Goal: Task Accomplishment & Management: Use online tool/utility

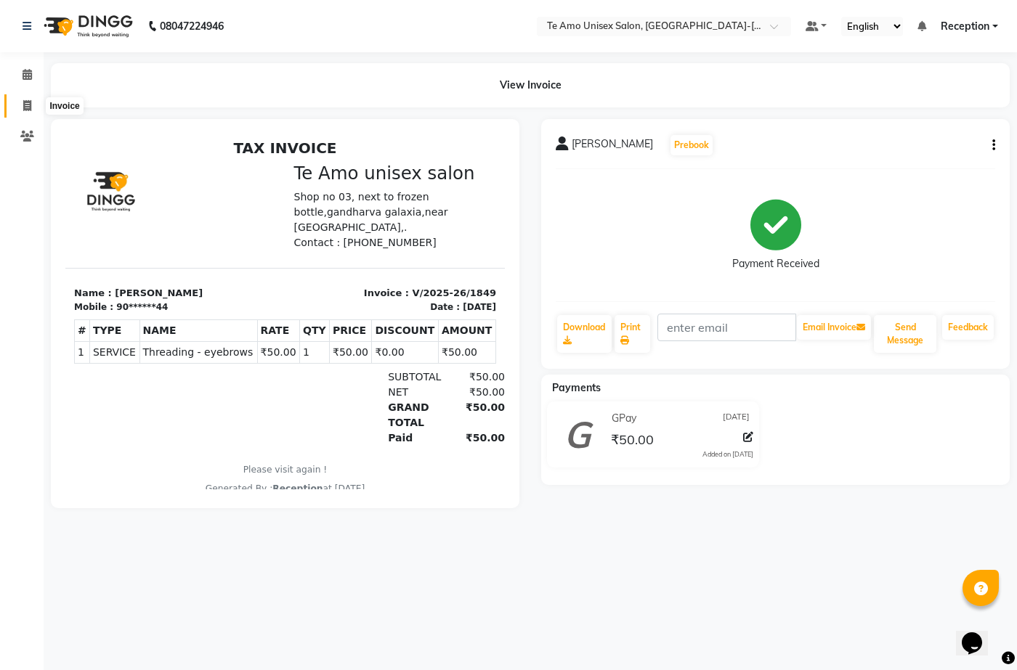
click at [32, 102] on span at bounding box center [27, 106] width 25 height 17
select select "7836"
select select "service"
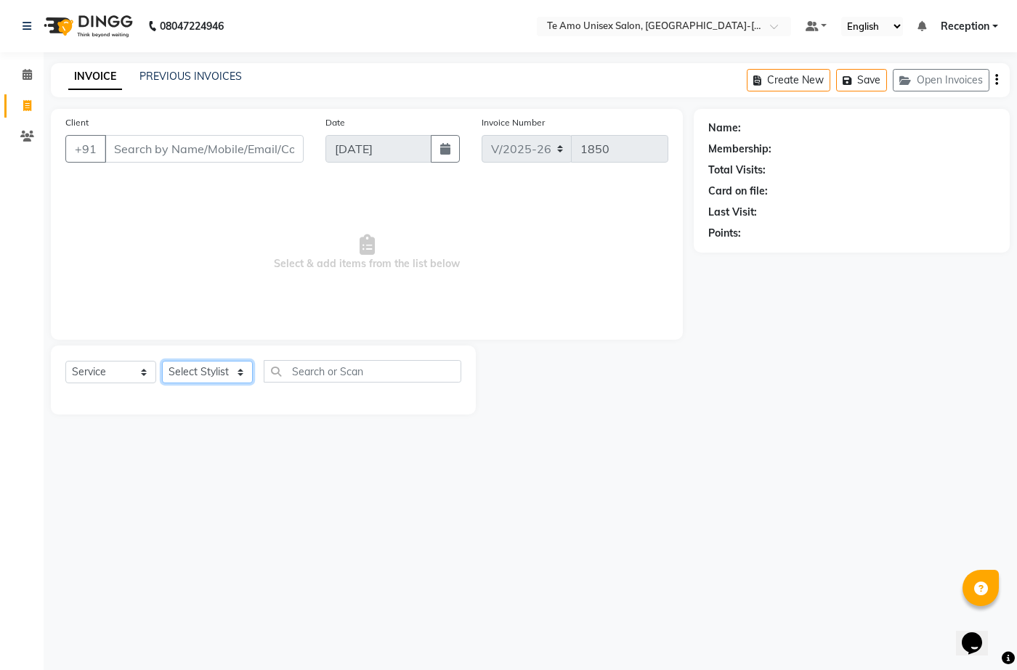
click at [217, 371] on select "Select Stylist [PERSON_NAME] [PERSON_NAME] Manager Priya Reception [PERSON_NAME…" at bounding box center [207, 372] width 91 height 23
select select "70302"
click at [162, 361] on select "Select Stylist [PERSON_NAME] [PERSON_NAME] Manager Priya Reception [PERSON_NAME…" at bounding box center [207, 372] width 91 height 23
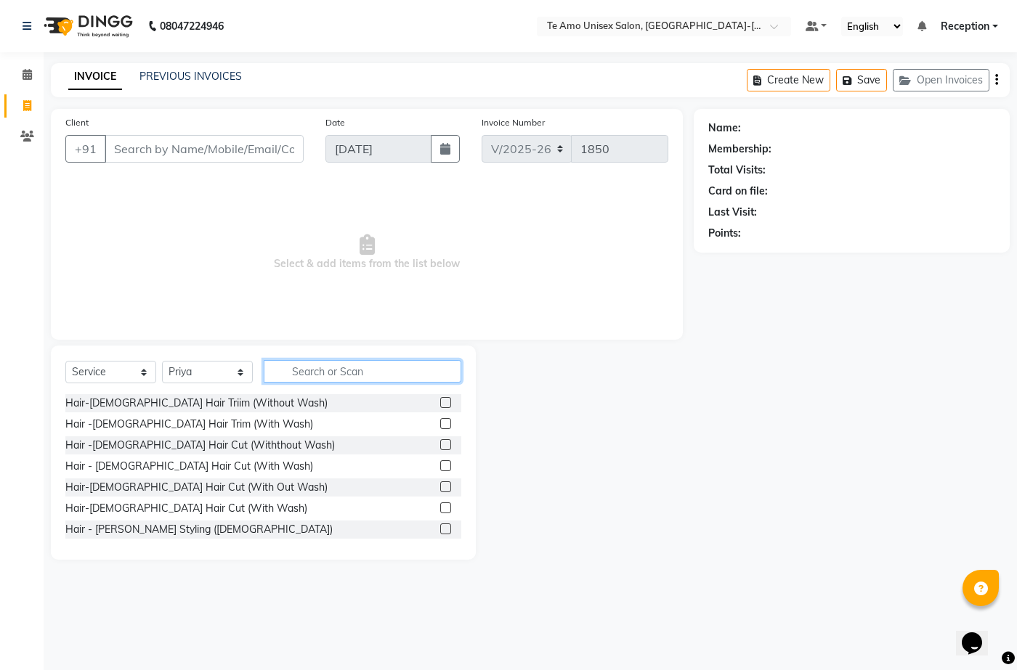
click at [323, 373] on input "text" at bounding box center [363, 371] width 198 height 23
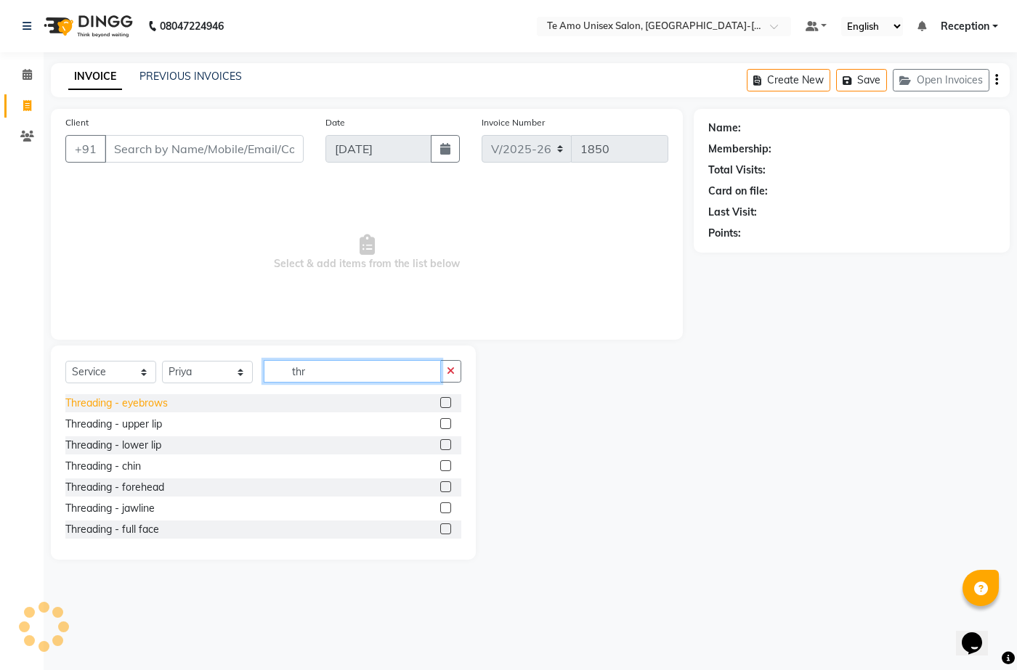
type input "thr"
click at [144, 407] on div "Threading - eyebrows" at bounding box center [116, 403] width 102 height 15
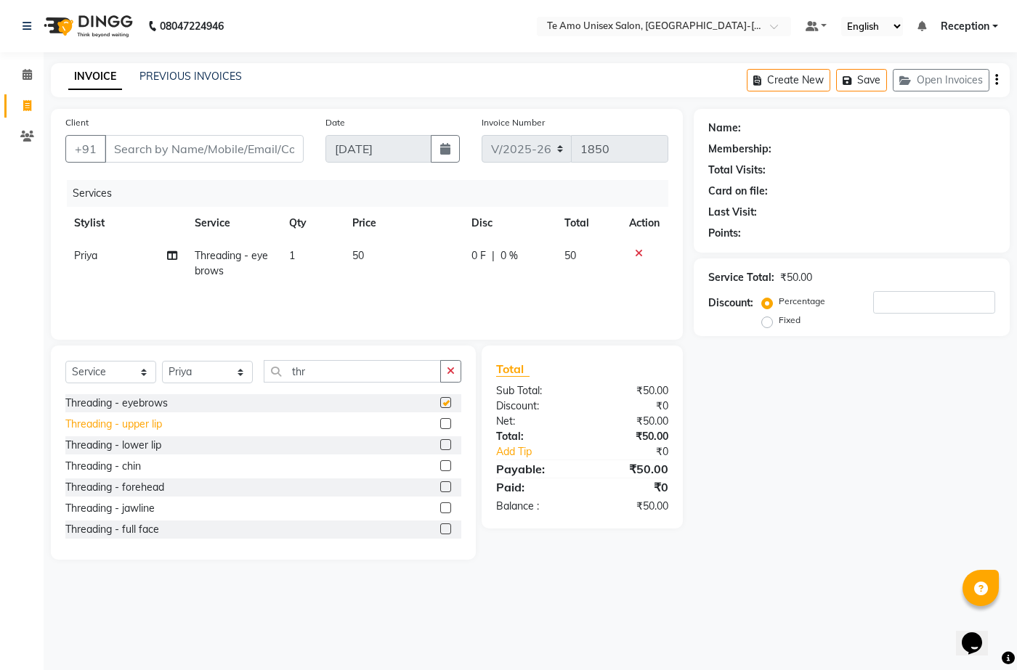
checkbox input "false"
click at [153, 425] on div "Threading - upper lip" at bounding box center [113, 424] width 97 height 15
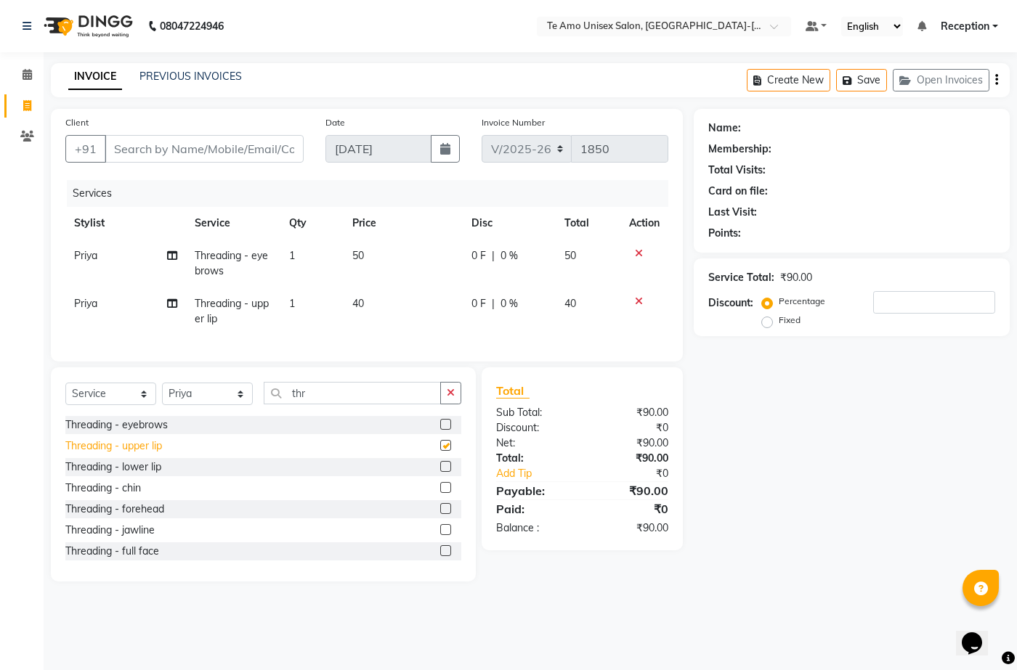
checkbox input "false"
click at [141, 517] on div "Threading - forehead" at bounding box center [114, 509] width 99 height 15
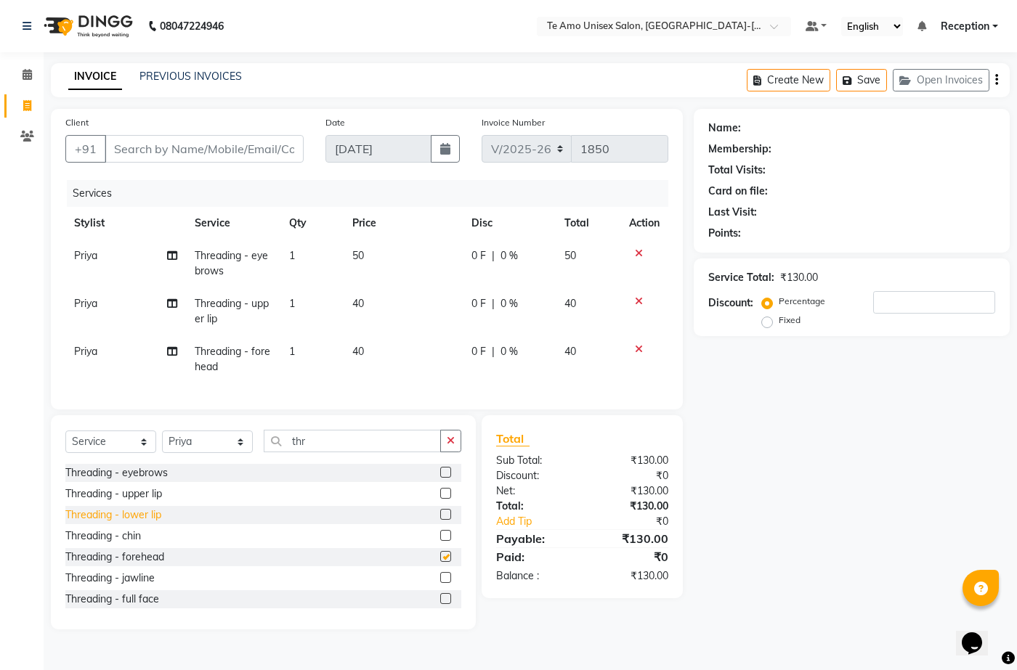
checkbox input "false"
click at [126, 544] on div "Threading - chin" at bounding box center [103, 536] width 76 height 15
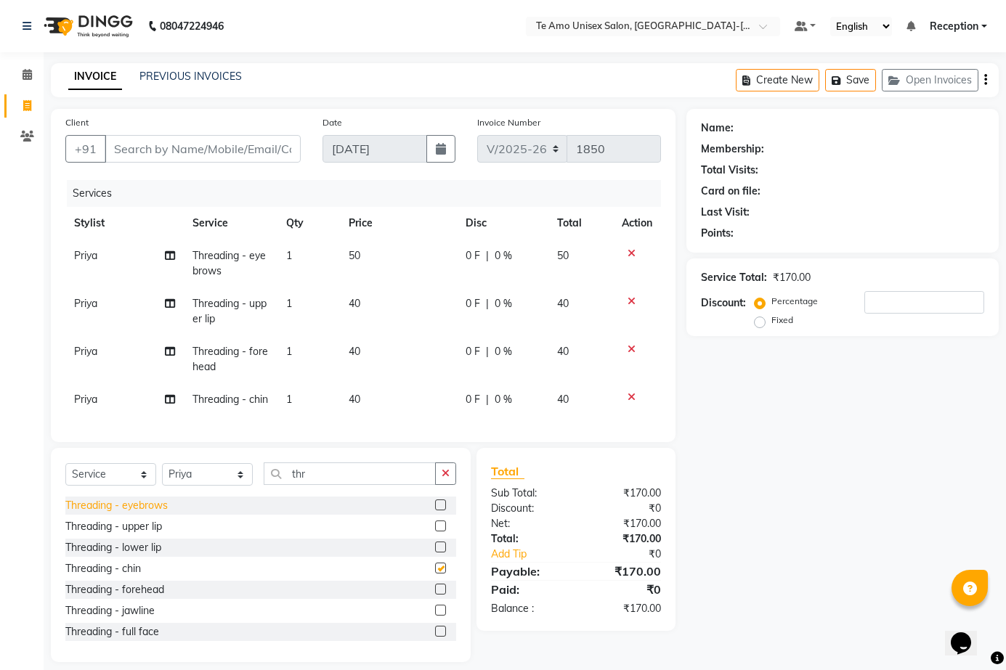
checkbox input "false"
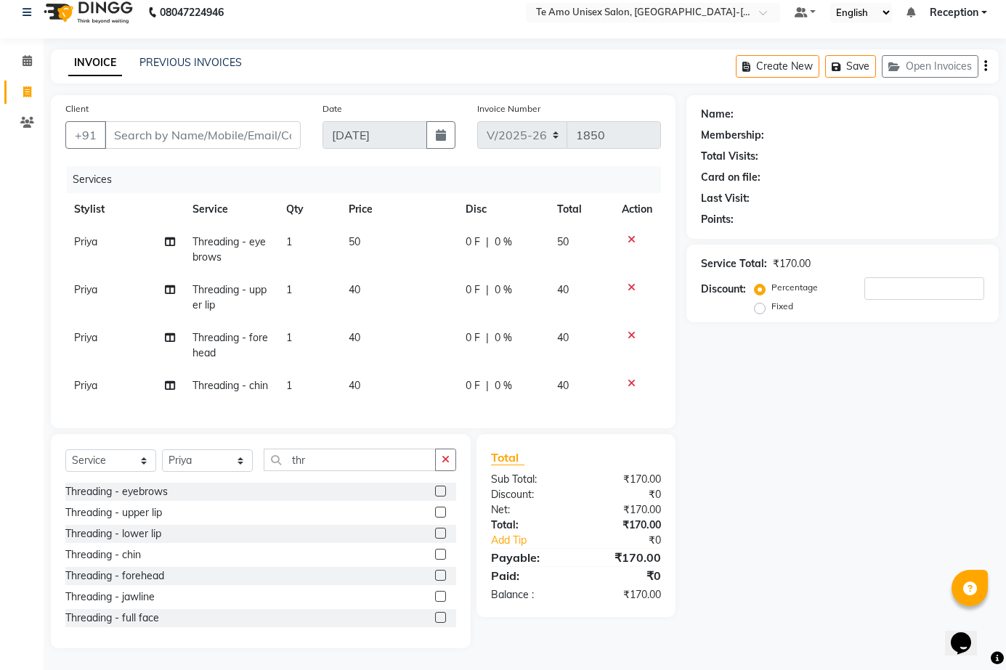
scroll to position [40, 0]
click at [227, 121] on input "Client" at bounding box center [203, 135] width 196 height 28
type input "w"
type input "0"
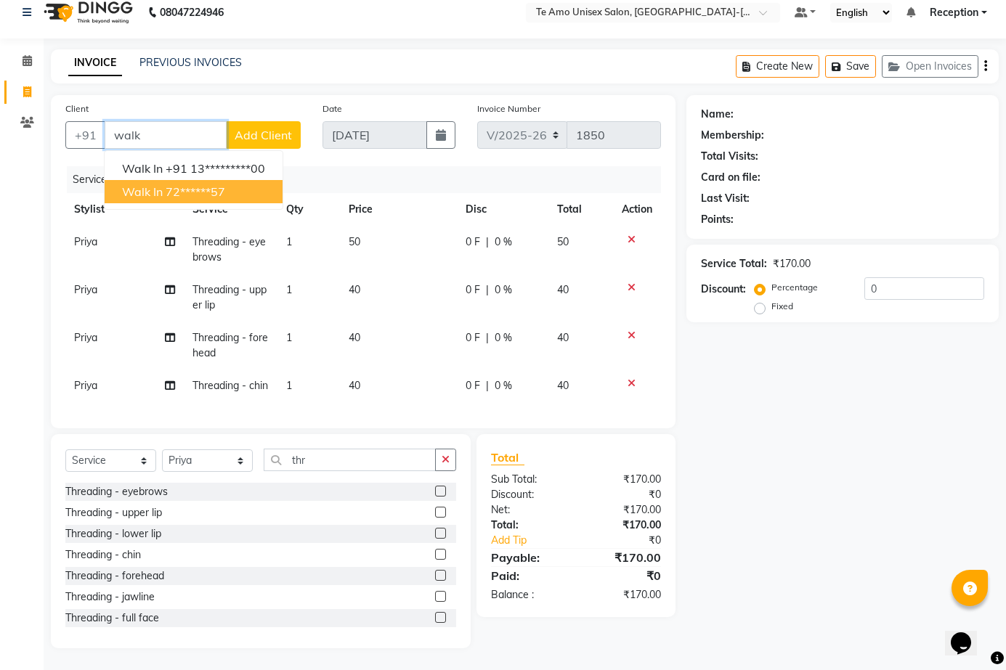
click at [211, 180] on button "Walk In 72******57" at bounding box center [194, 191] width 178 height 23
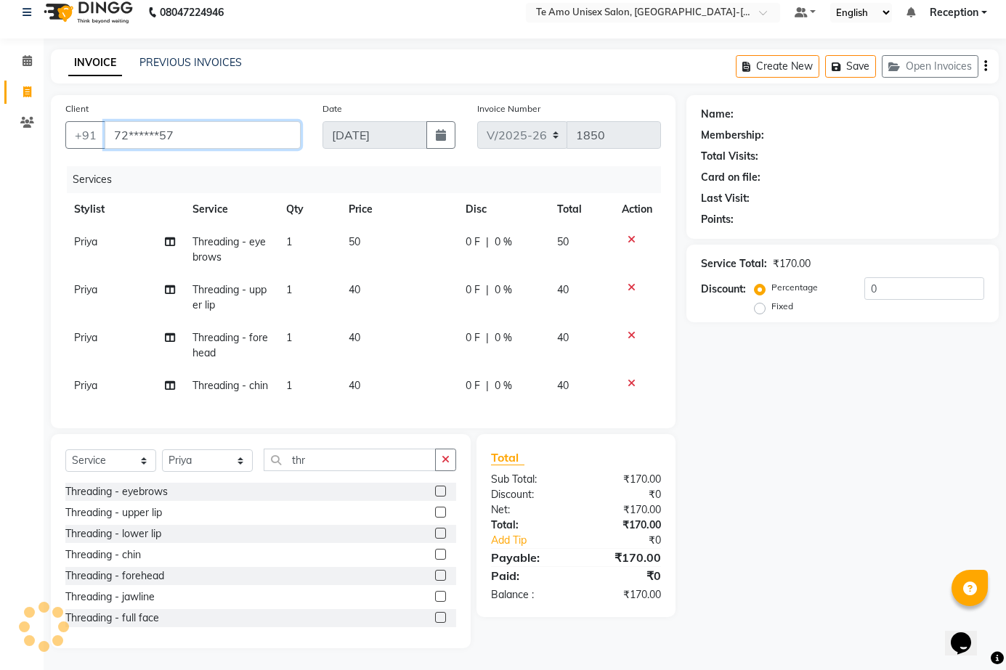
type input "72******57"
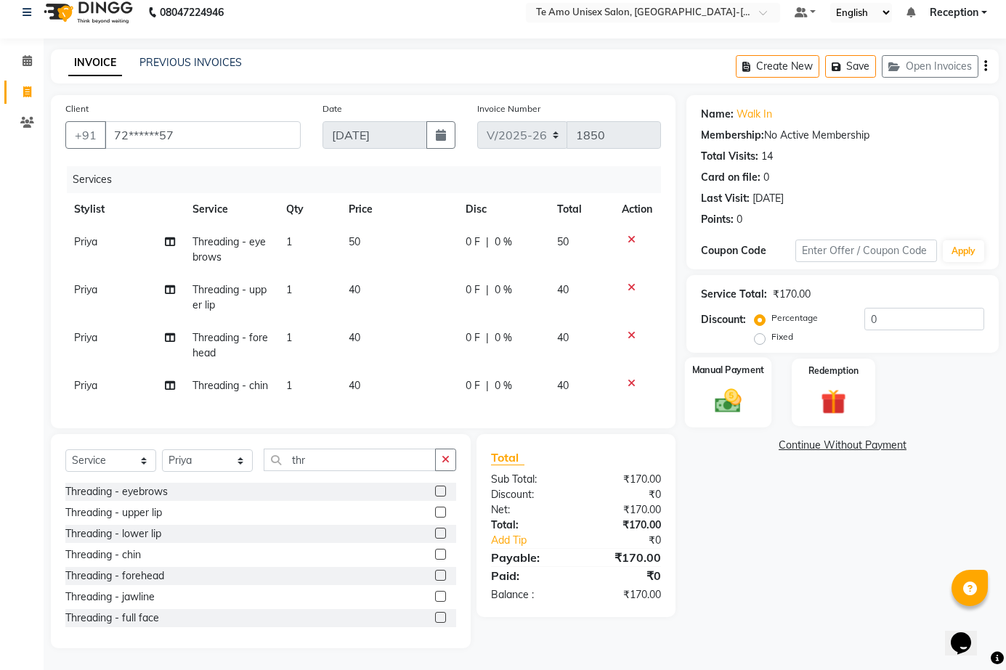
click at [737, 386] on img at bounding box center [728, 401] width 43 height 30
click at [806, 438] on span "CASH" at bounding box center [807, 446] width 31 height 17
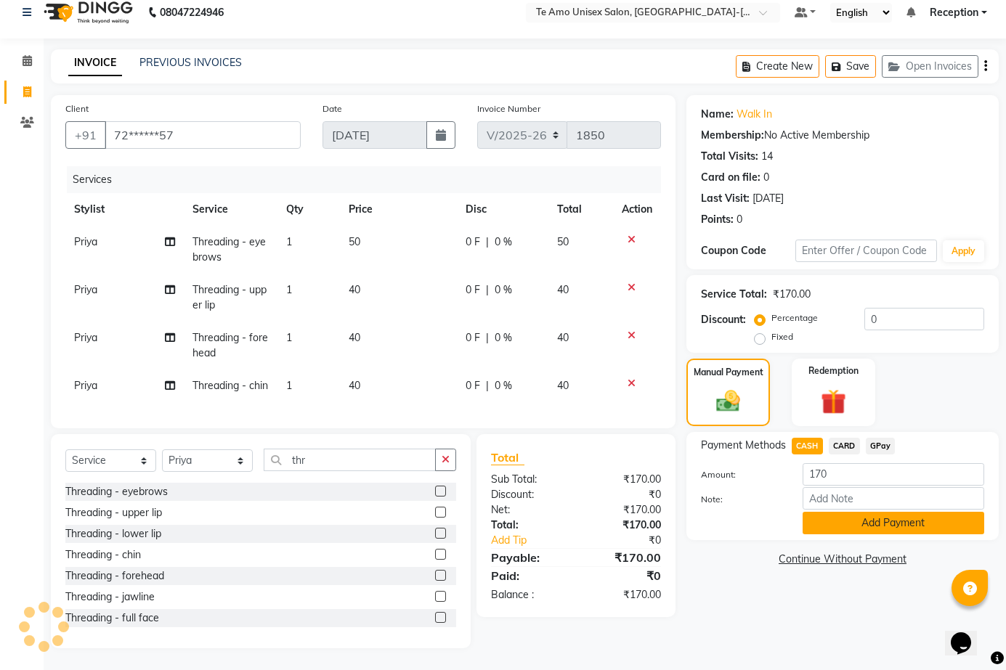
click at [837, 512] on button "Add Payment" at bounding box center [894, 523] width 182 height 23
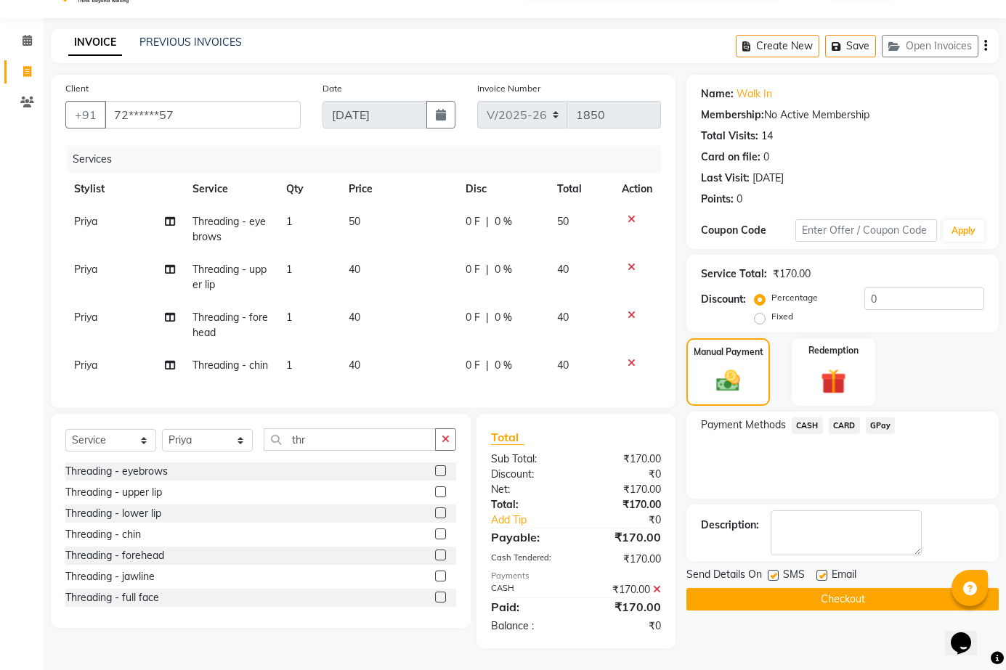
click at [832, 588] on button "Checkout" at bounding box center [842, 599] width 312 height 23
